Goal: Task Accomplishment & Management: Complete application form

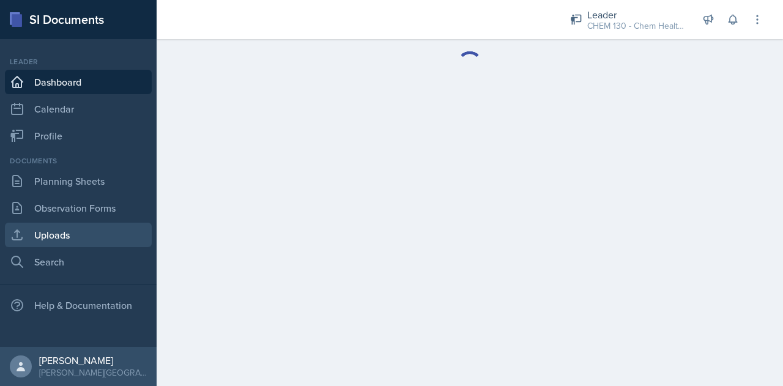
click at [76, 233] on link "Uploads" at bounding box center [78, 235] width 147 height 24
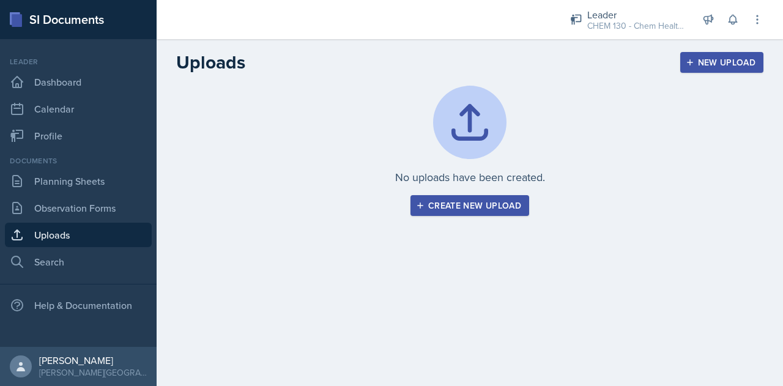
click at [465, 209] on div "Create new upload" at bounding box center [470, 206] width 103 height 10
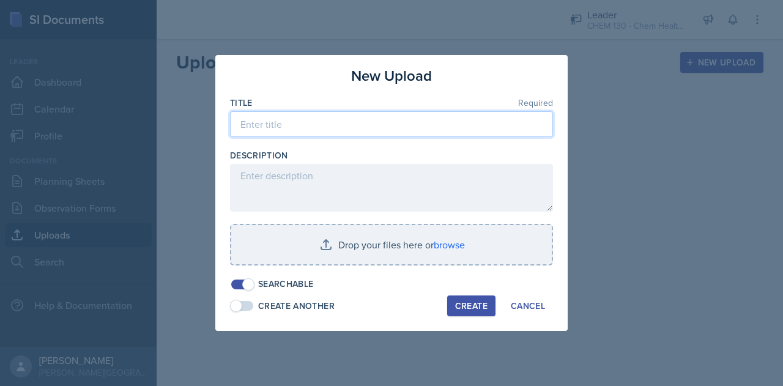
click at [269, 125] on input at bounding box center [391, 124] width 323 height 26
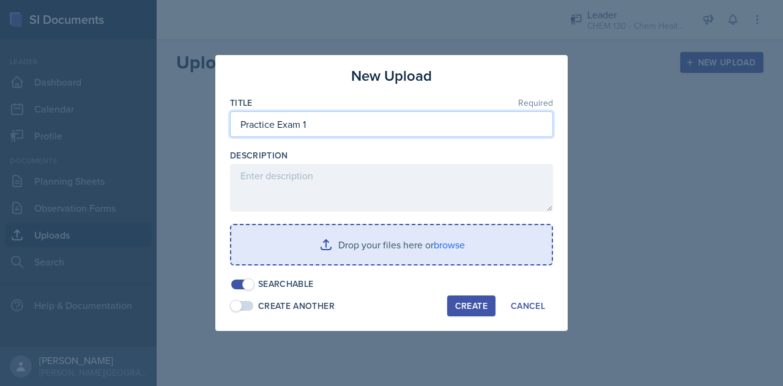
type input "Practice Exam 1"
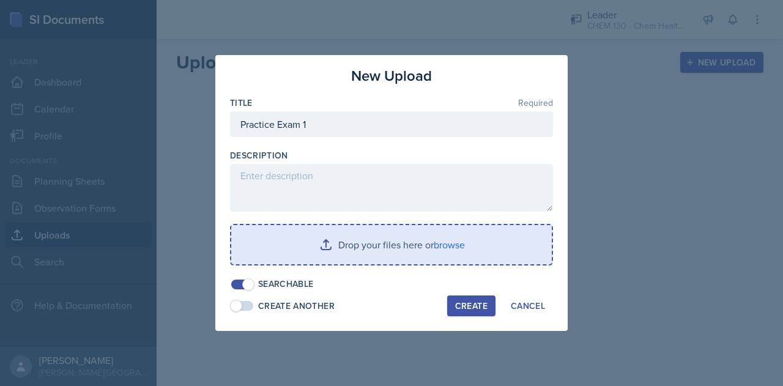
click at [295, 247] on input "file" at bounding box center [391, 244] width 321 height 39
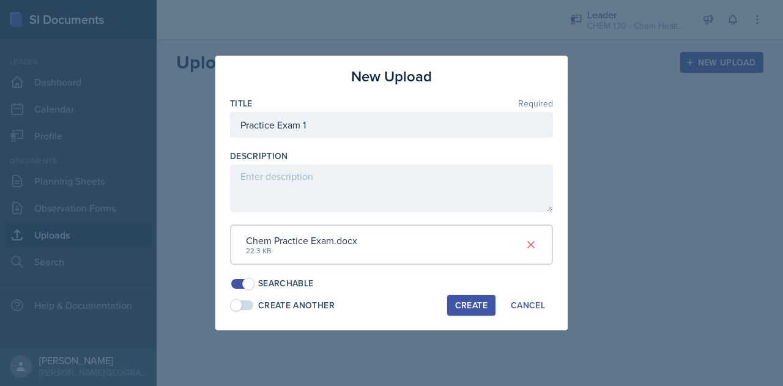
click at [455, 307] on div "Create" at bounding box center [471, 305] width 32 height 10
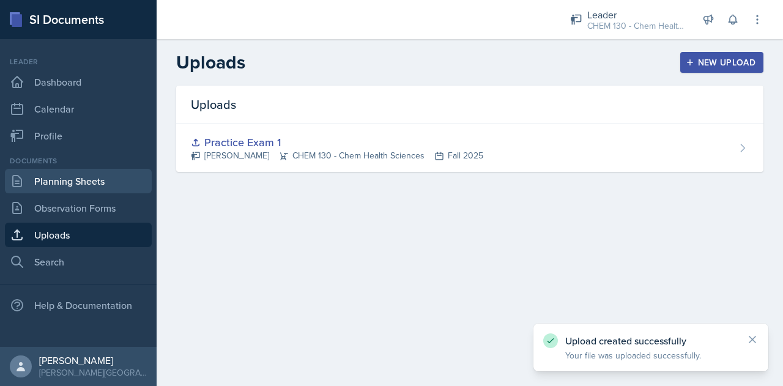
click at [67, 179] on link "Planning Sheets" at bounding box center [78, 181] width 147 height 24
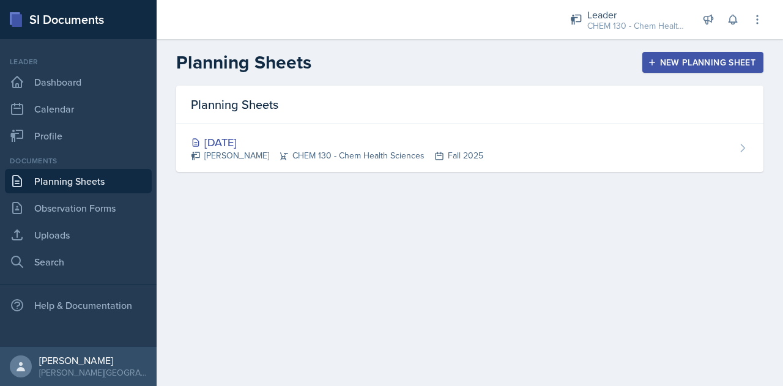
click at [699, 64] on div "New Planning Sheet" at bounding box center [702, 63] width 105 height 10
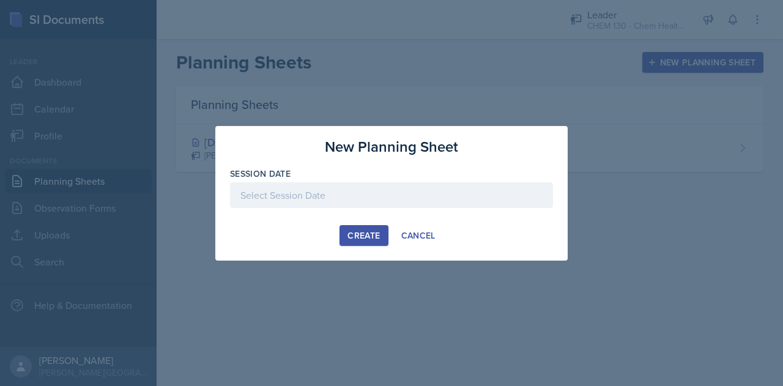
click at [347, 195] on div at bounding box center [391, 195] width 323 height 26
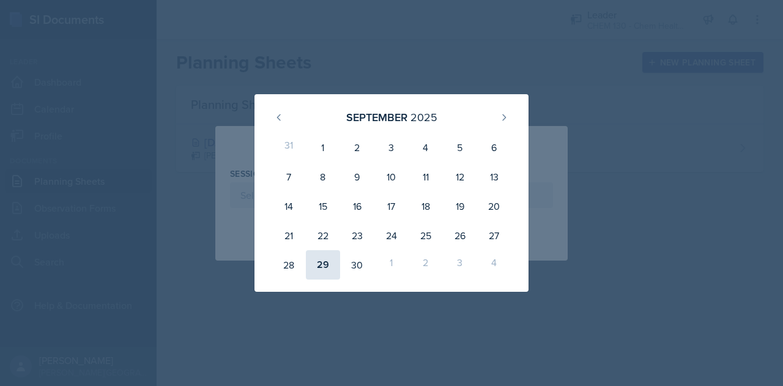
click at [321, 263] on div "29" at bounding box center [323, 264] width 34 height 29
type input "September 29th, 2025"
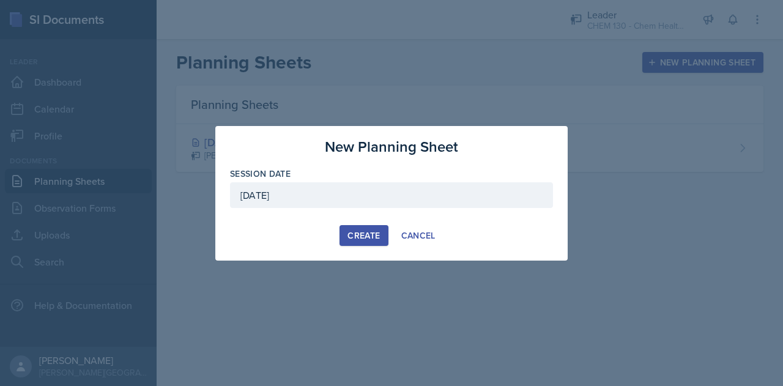
click at [351, 233] on div "Create" at bounding box center [364, 236] width 32 height 10
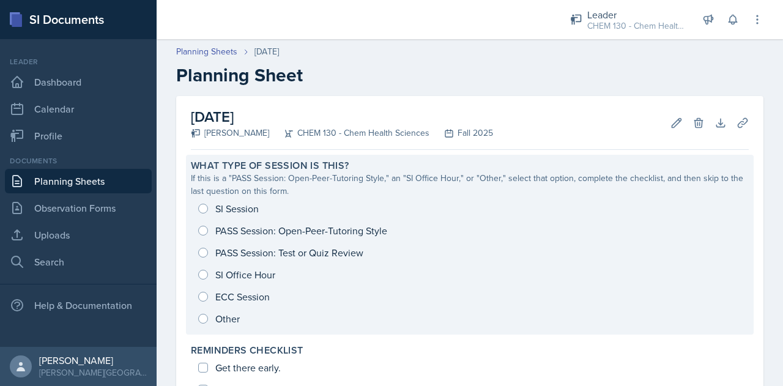
click at [315, 253] on div "SI Session PASS Session: Open-Peer-Tutoring Style PASS Session: Test or Quiz Re…" at bounding box center [470, 264] width 558 height 132
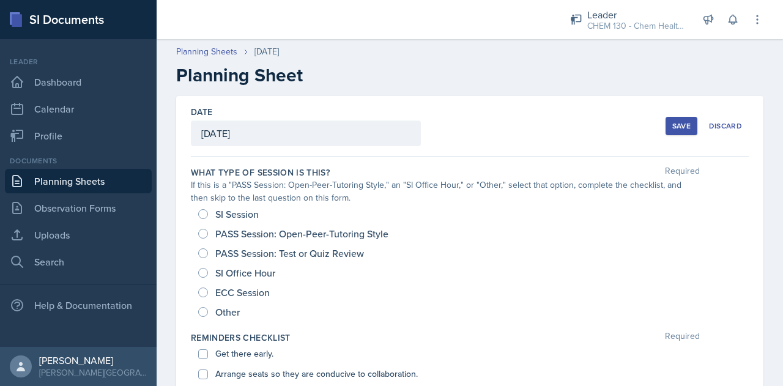
click at [315, 253] on span "PASS Session: Test or Quiz Review" at bounding box center [289, 253] width 149 height 12
click at [208, 253] on input "PASS Session: Test or Quiz Review" at bounding box center [203, 253] width 10 height 10
radio input "true"
click at [289, 251] on span "PASS Session: Test or Quiz Review" at bounding box center [289, 253] width 149 height 12
click at [208, 251] on input "PASS Session: Test or Quiz Review" at bounding box center [203, 253] width 10 height 10
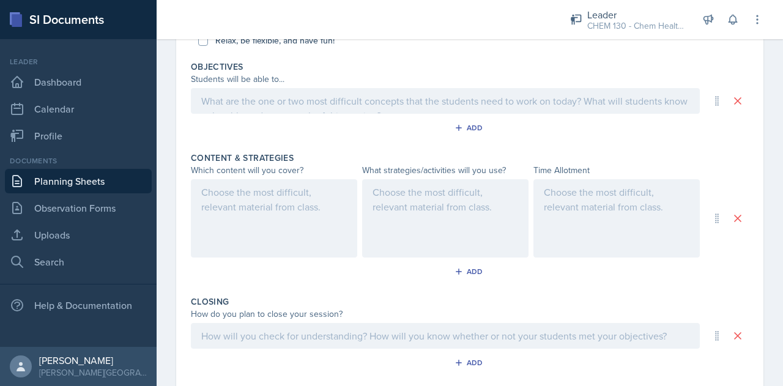
scroll to position [477, 0]
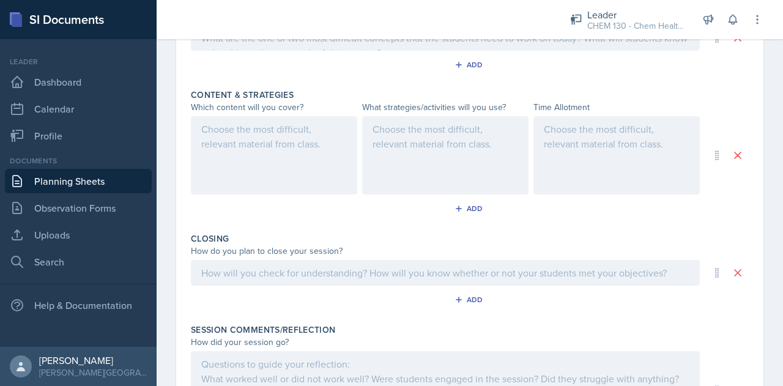
click at [291, 141] on div at bounding box center [274, 155] width 166 height 78
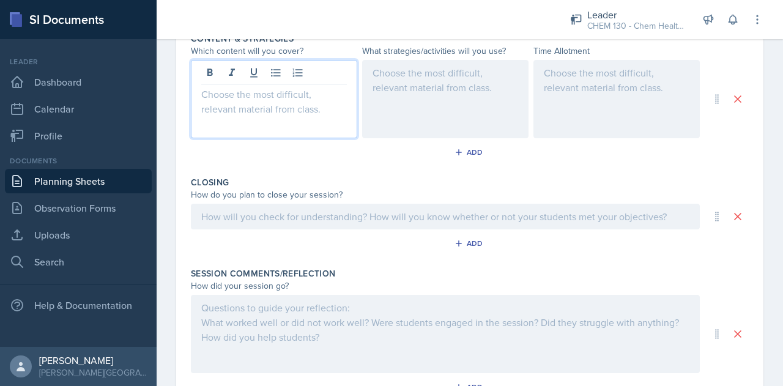
scroll to position [536, 0]
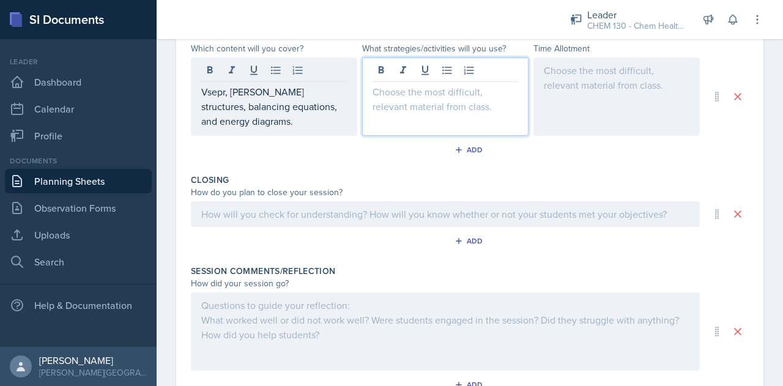
click at [408, 73] on div at bounding box center [445, 97] width 166 height 78
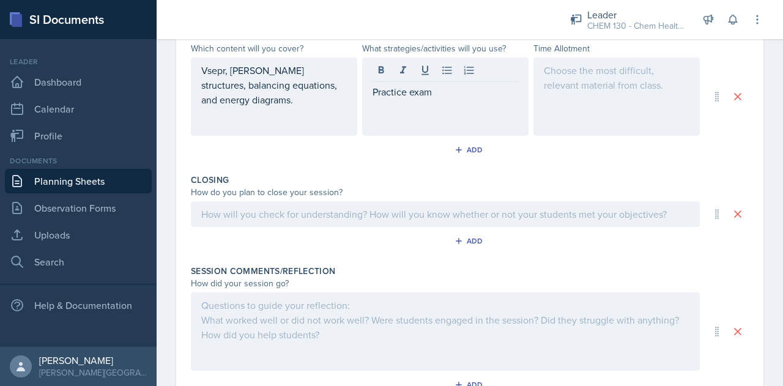
click at [585, 80] on div at bounding box center [617, 97] width 166 height 78
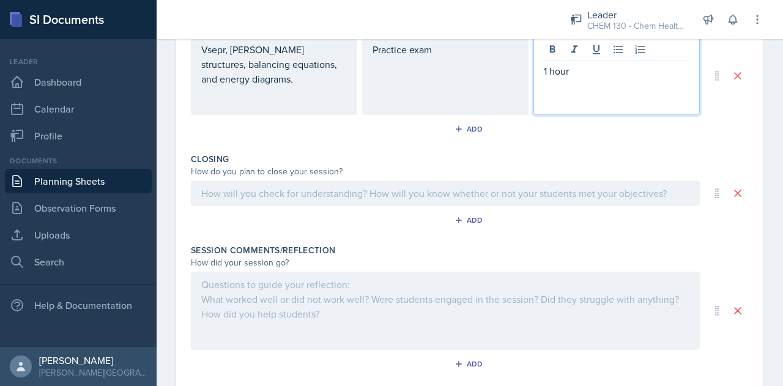
click at [519, 196] on div at bounding box center [445, 194] width 509 height 26
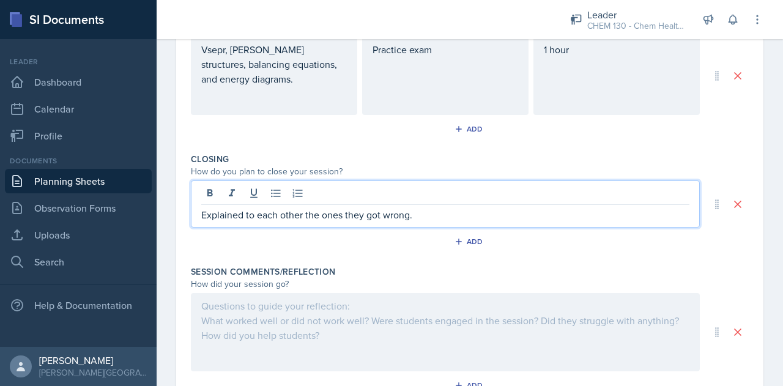
click at [512, 315] on div at bounding box center [445, 332] width 509 height 78
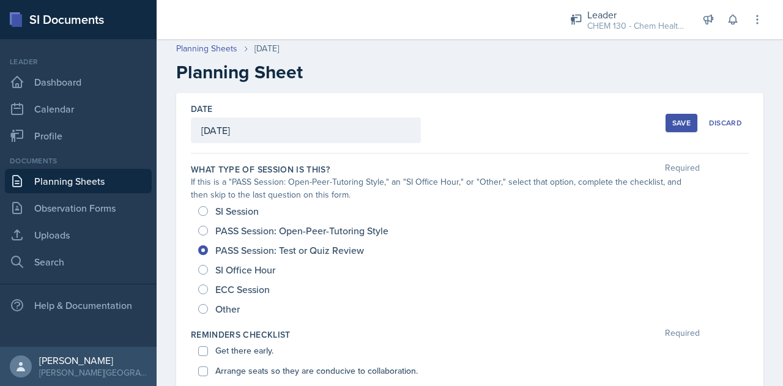
scroll to position [0, 0]
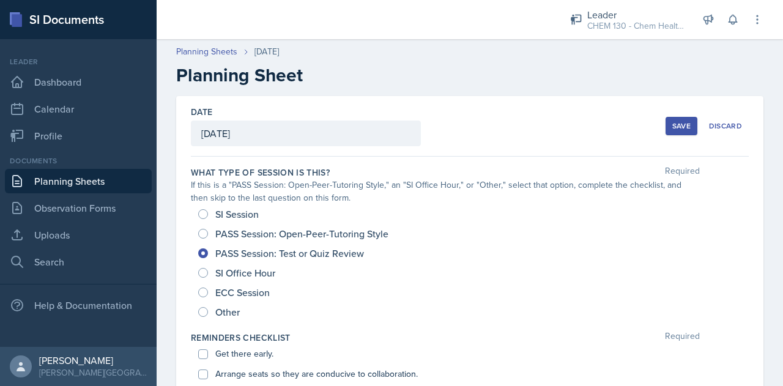
click at [673, 128] on div "Save" at bounding box center [682, 126] width 18 height 10
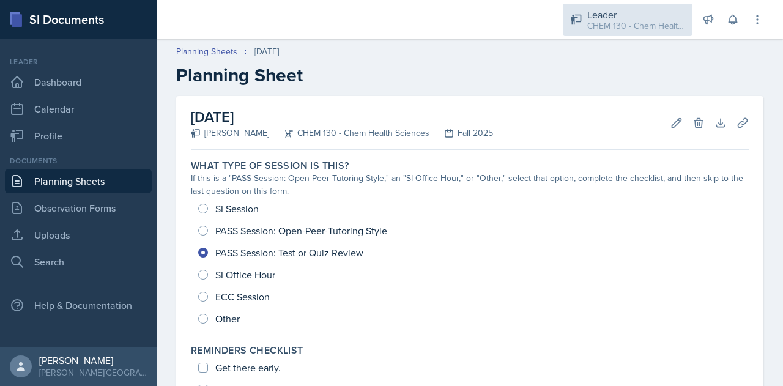
click at [619, 23] on div "CHEM 130 - Chem Health Sciences / Fall 2025" at bounding box center [636, 26] width 98 height 13
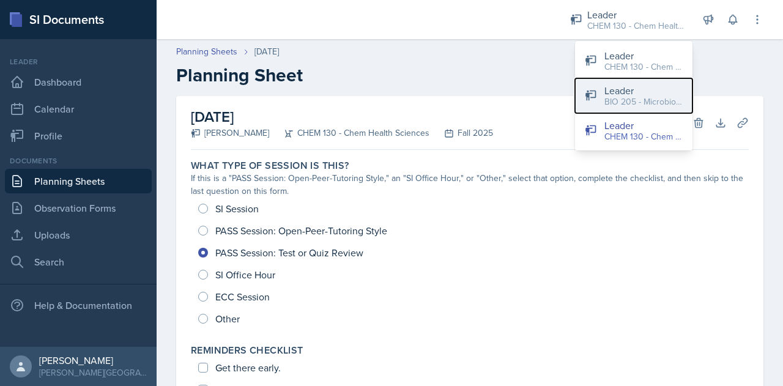
click at [630, 96] on div "BIO 205 - Microbio for Health Sci / Fall 2025" at bounding box center [644, 101] width 78 height 13
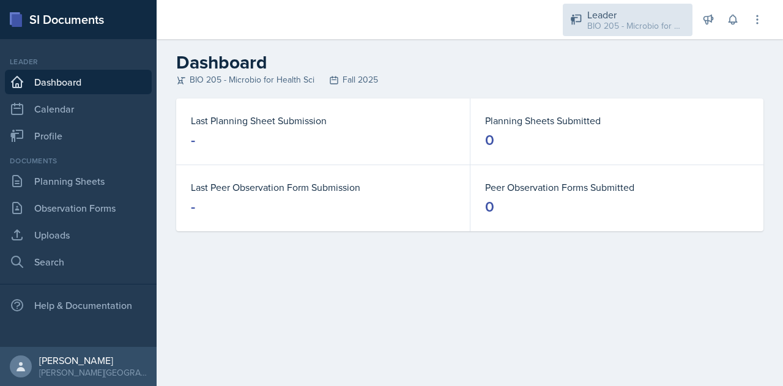
click at [621, 24] on div "BIO 205 - Microbio for Health Sci / Fall 2025" at bounding box center [636, 26] width 98 height 13
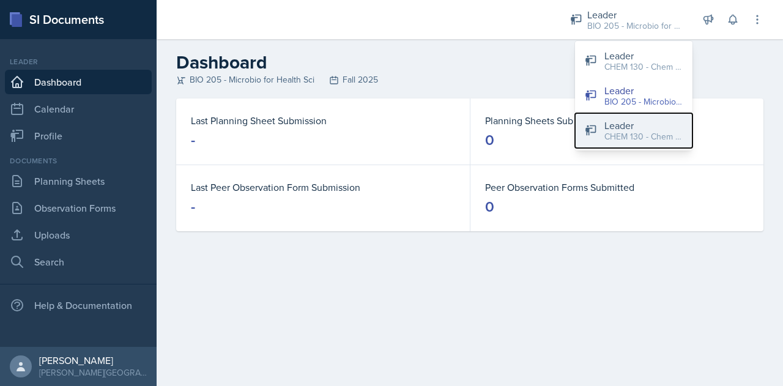
click at [606, 133] on div "CHEM 130 - Chem Health Sciences / Fall 2025" at bounding box center [644, 136] width 78 height 13
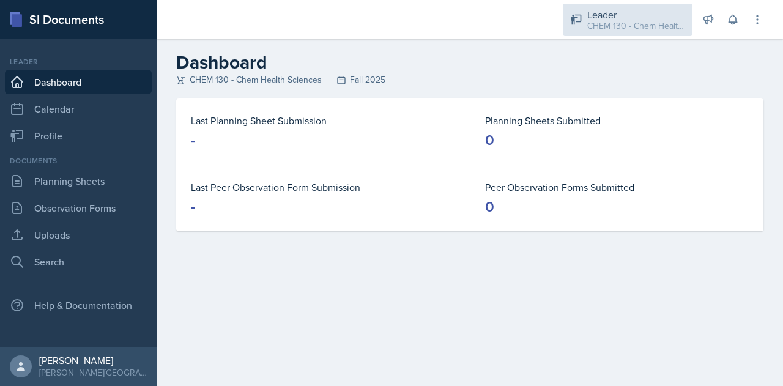
click at [594, 26] on div "CHEM 130 - Chem Health Sciences / Fall 2025" at bounding box center [636, 26] width 98 height 13
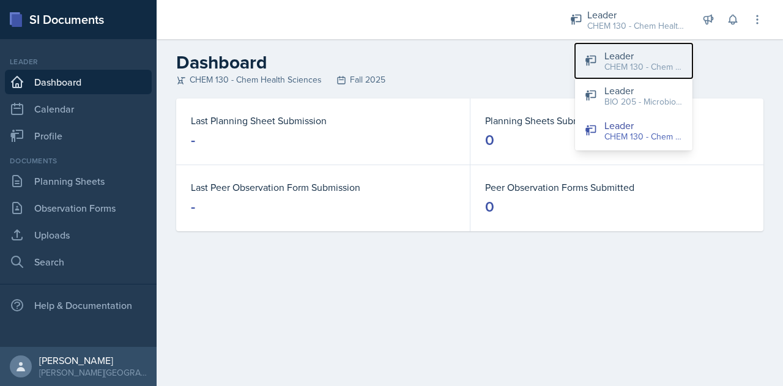
click at [600, 58] on button "Leader CHEM 130 - Chem Health Sciences / Fall 2025" at bounding box center [633, 60] width 117 height 35
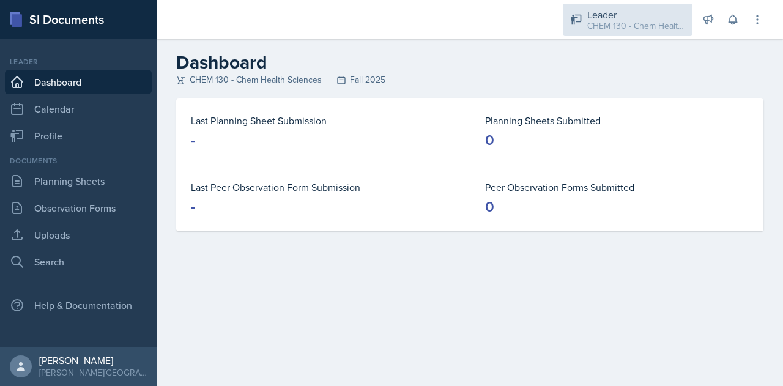
click at [606, 25] on div "CHEM 130 - Chem Health Sciences / Fall 2025" at bounding box center [636, 26] width 98 height 13
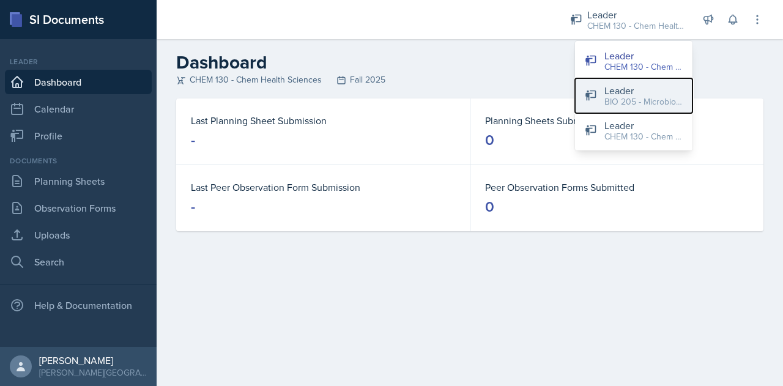
click at [606, 92] on div "Leader" at bounding box center [644, 90] width 78 height 15
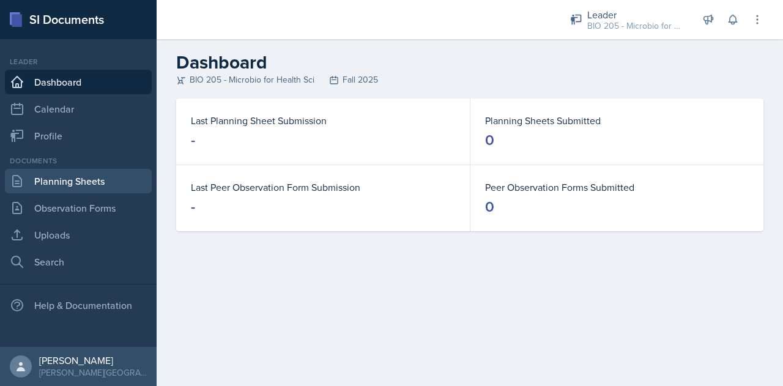
click at [58, 188] on link "Planning Sheets" at bounding box center [78, 181] width 147 height 24
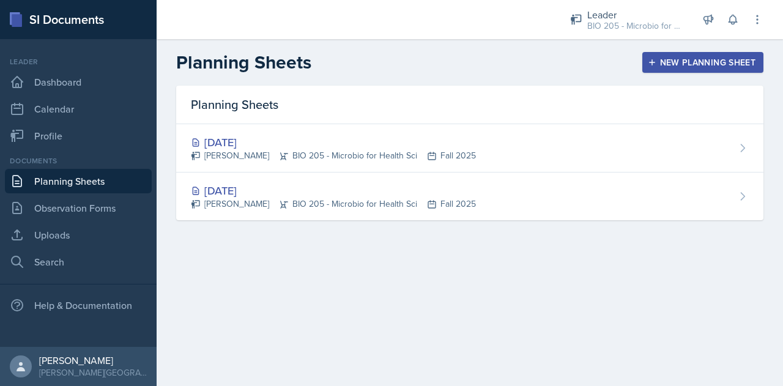
click at [694, 63] on div "New Planning Sheet" at bounding box center [702, 63] width 105 height 10
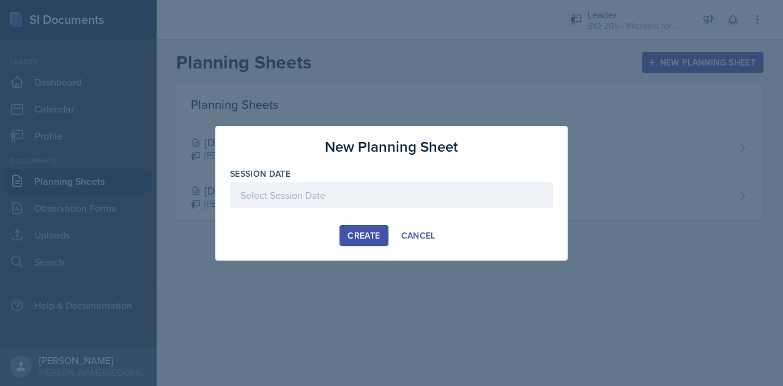
click at [327, 199] on div at bounding box center [391, 195] width 323 height 26
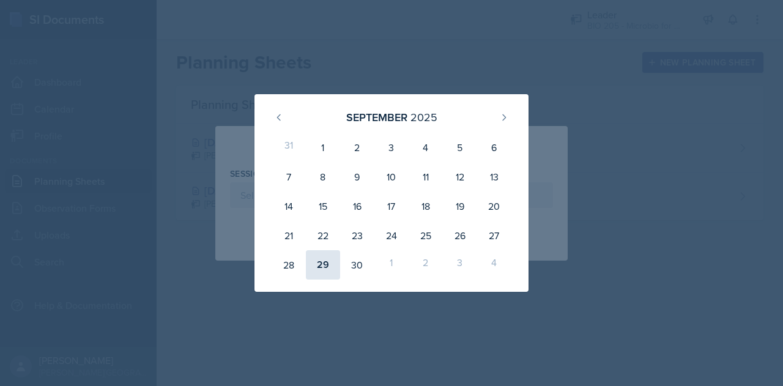
click at [330, 263] on div "29" at bounding box center [323, 264] width 34 height 29
type input "September 29th, 2025"
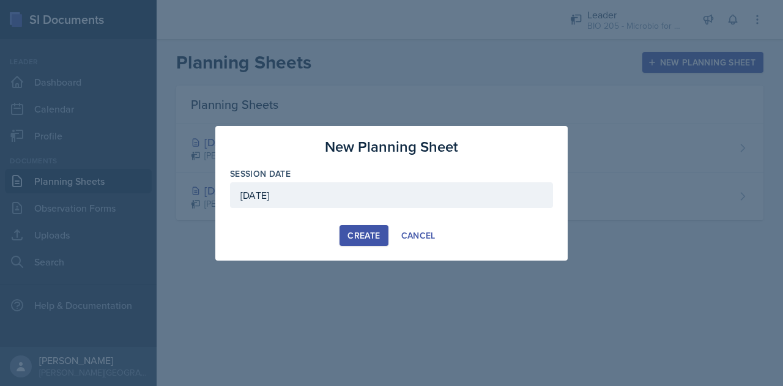
click at [365, 233] on div "Create" at bounding box center [364, 236] width 32 height 10
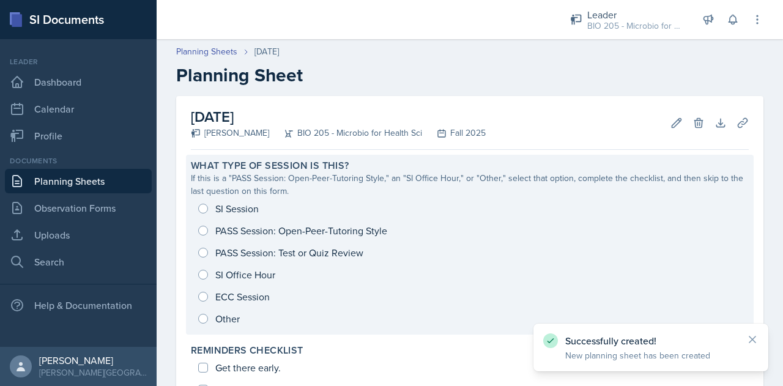
click at [285, 234] on div "SI Session PASS Session: Open-Peer-Tutoring Style PASS Session: Test or Quiz Re…" at bounding box center [470, 264] width 558 height 132
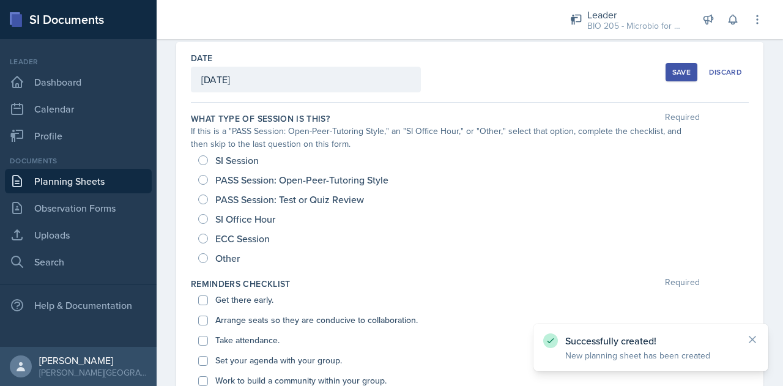
scroll to position [55, 0]
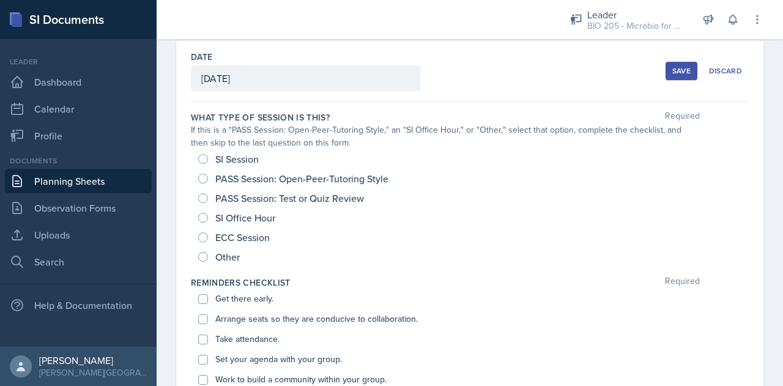
click at [226, 179] on span "PASS Session: Open-Peer-Tutoring Style" at bounding box center [301, 179] width 173 height 12
click at [208, 179] on input "PASS Session: Open-Peer-Tutoring Style" at bounding box center [203, 179] width 10 height 10
radio input "true"
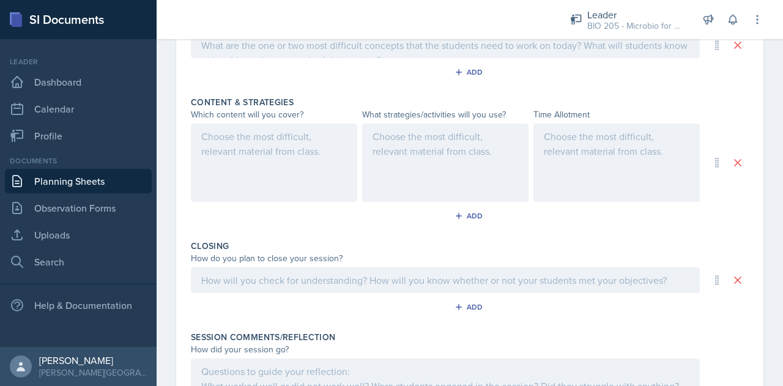
click at [255, 155] on div at bounding box center [274, 163] width 166 height 78
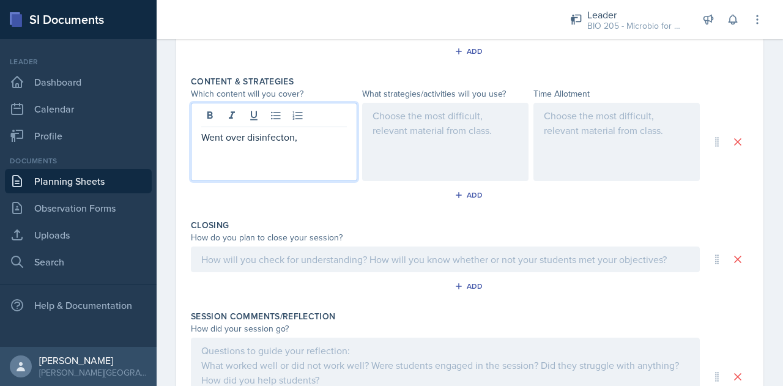
click at [260, 138] on p "Went over disinfecton," at bounding box center [274, 137] width 146 height 15
click at [324, 146] on div "Went over disinfection," at bounding box center [274, 142] width 166 height 78
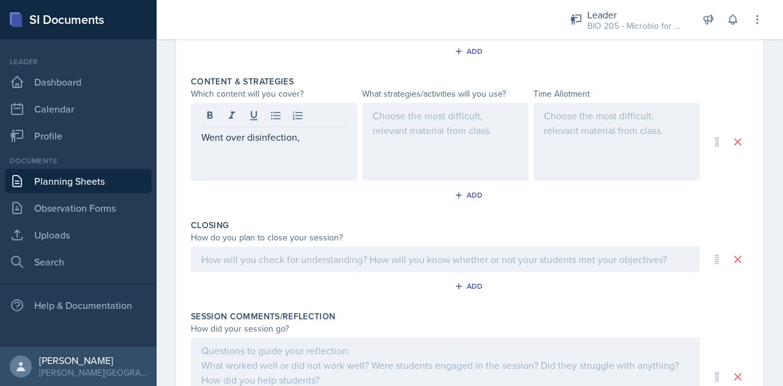
drag, startPoint x: 324, startPoint y: 146, endPoint x: 307, endPoint y: 136, distance: 19.2
click at [307, 136] on p "Went over disinfection," at bounding box center [274, 137] width 146 height 15
click at [417, 133] on div at bounding box center [445, 142] width 166 height 78
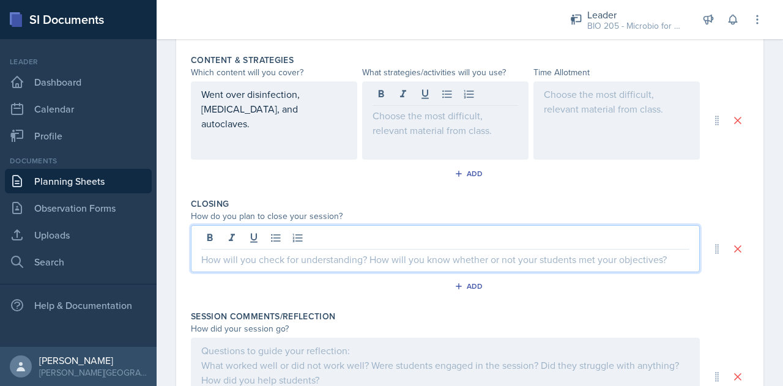
click at [349, 242] on div at bounding box center [445, 248] width 509 height 47
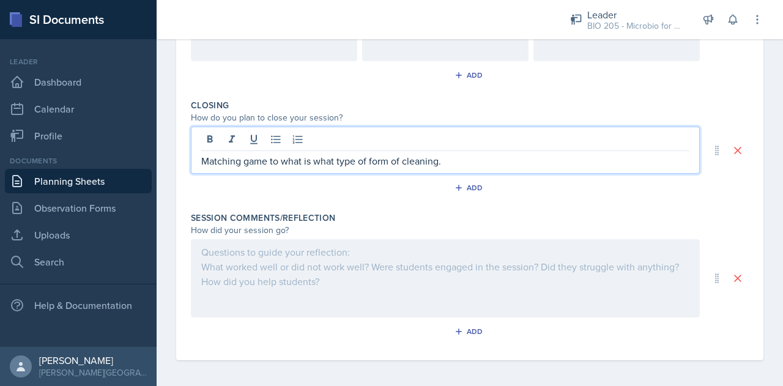
click at [356, 270] on div at bounding box center [445, 278] width 509 height 78
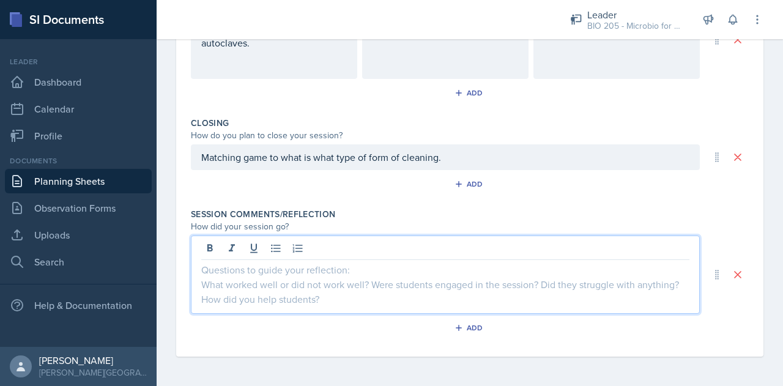
scroll to position [590, 0]
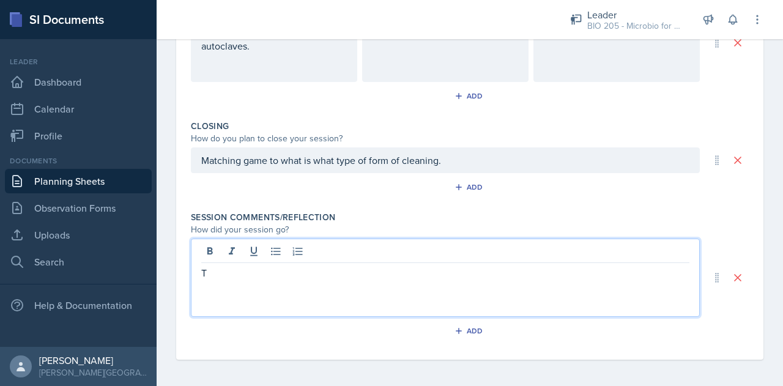
click at [356, 270] on p "T" at bounding box center [445, 273] width 488 height 15
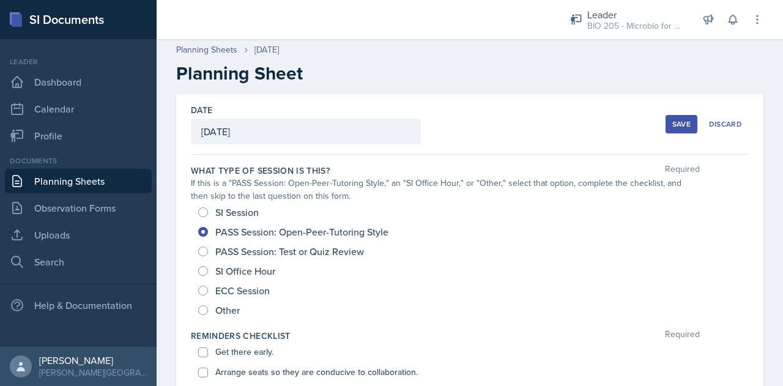
scroll to position [0, 0]
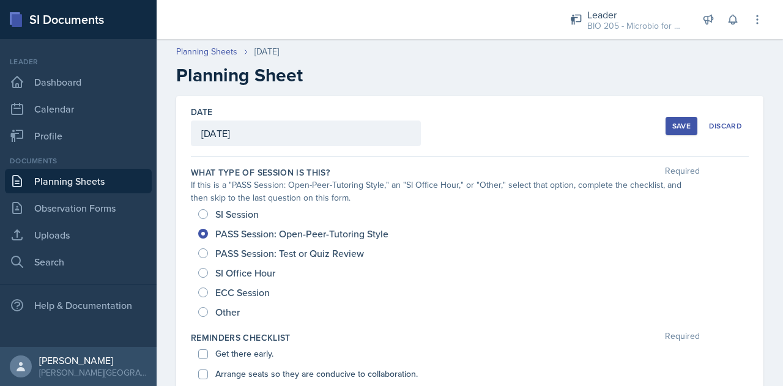
click at [673, 130] on div "Save" at bounding box center [682, 126] width 18 height 10
